Goal: Register for event/course

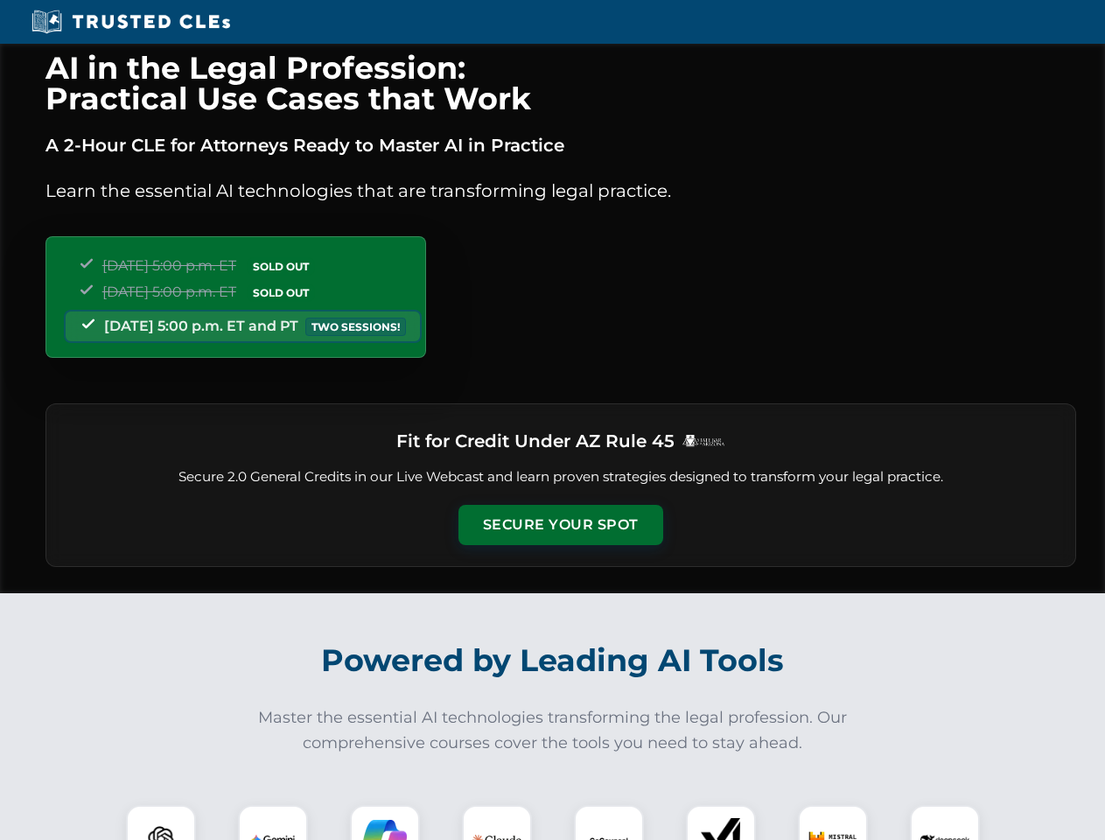
click at [560, 525] on button "Secure Your Spot" at bounding box center [560, 525] width 205 height 40
click at [161, 822] on img at bounding box center [161, 839] width 51 height 51
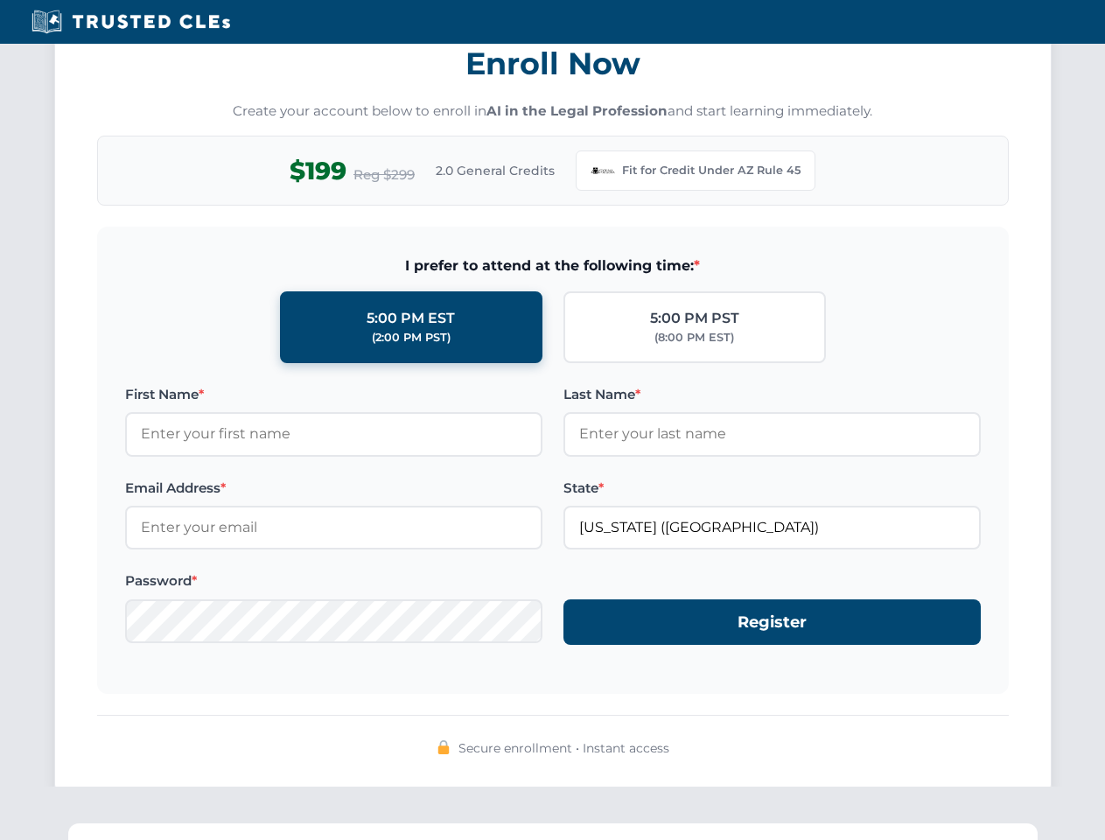
scroll to position [1705, 0]
